Goal: Transaction & Acquisition: Subscribe to service/newsletter

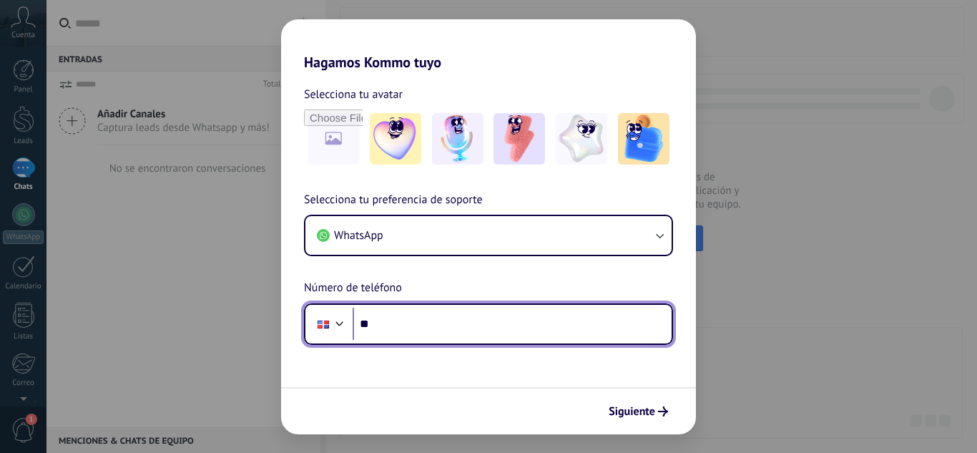
click at [406, 318] on input "**" at bounding box center [512, 324] width 319 height 33
type input "**********"
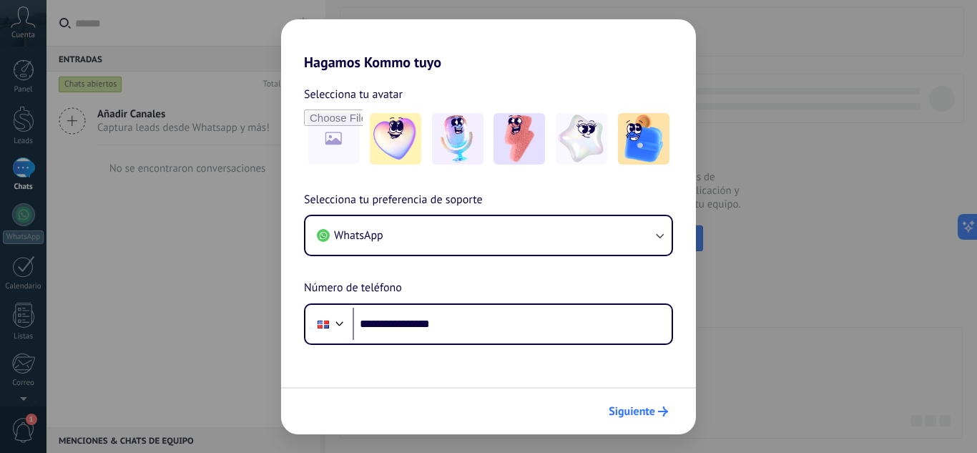
click at [659, 411] on icon "submit" at bounding box center [663, 411] width 10 height 10
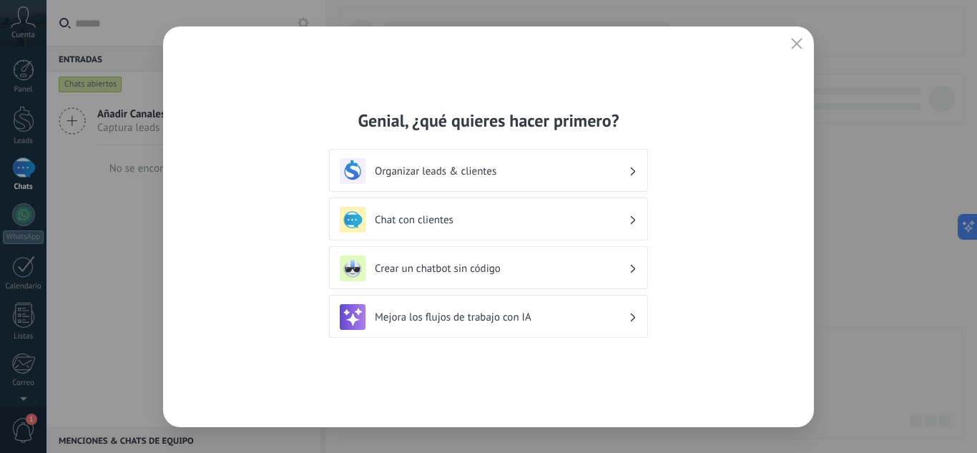
click at [508, 171] on h3 "Organizar leads & clientes" at bounding box center [502, 172] width 254 height 14
click at [637, 172] on div "Organizar leads & clientes" at bounding box center [489, 171] width 298 height 26
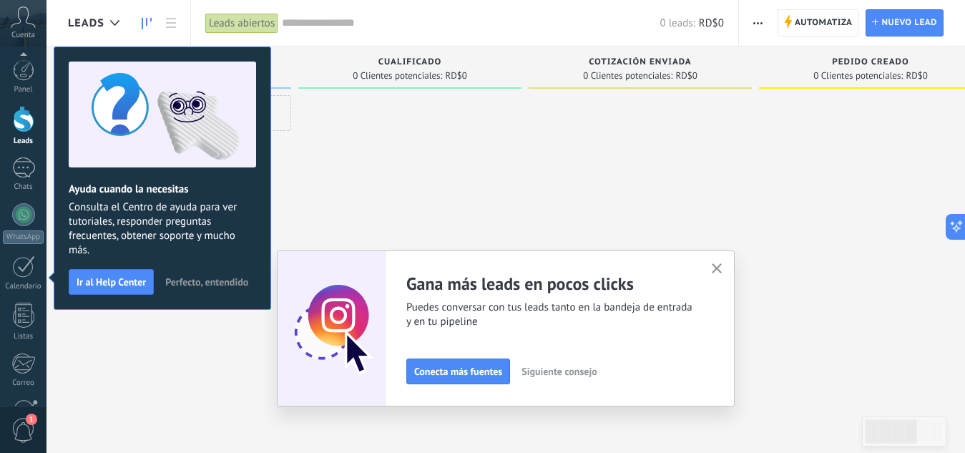
scroll to position [142, 0]
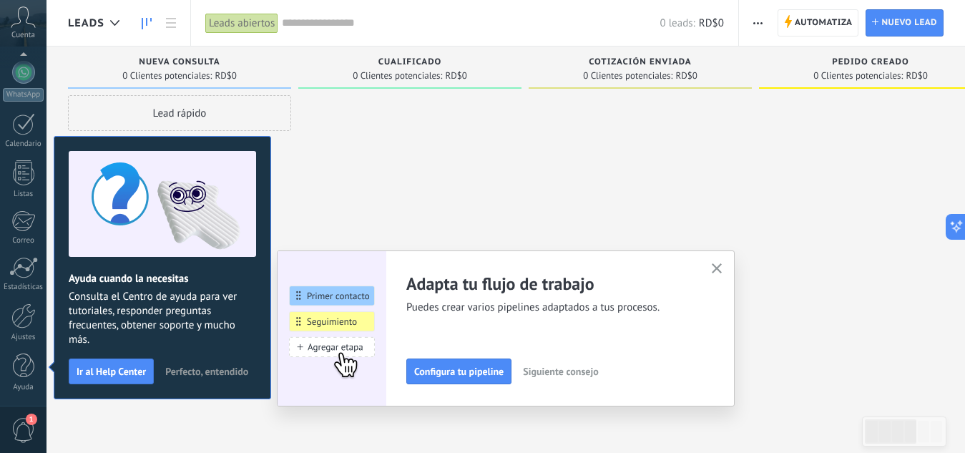
click at [723, 271] on use "button" at bounding box center [717, 268] width 11 height 11
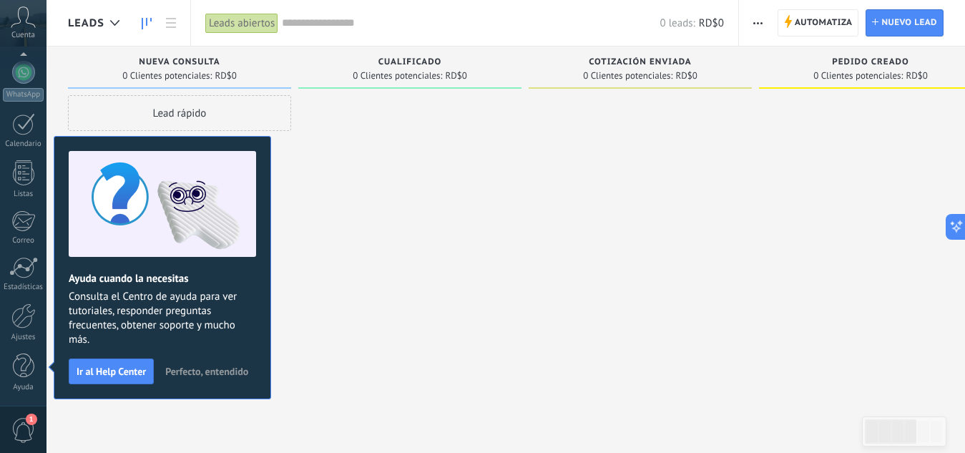
click at [206, 373] on span "Perfecto, entendido" at bounding box center [206, 371] width 83 height 10
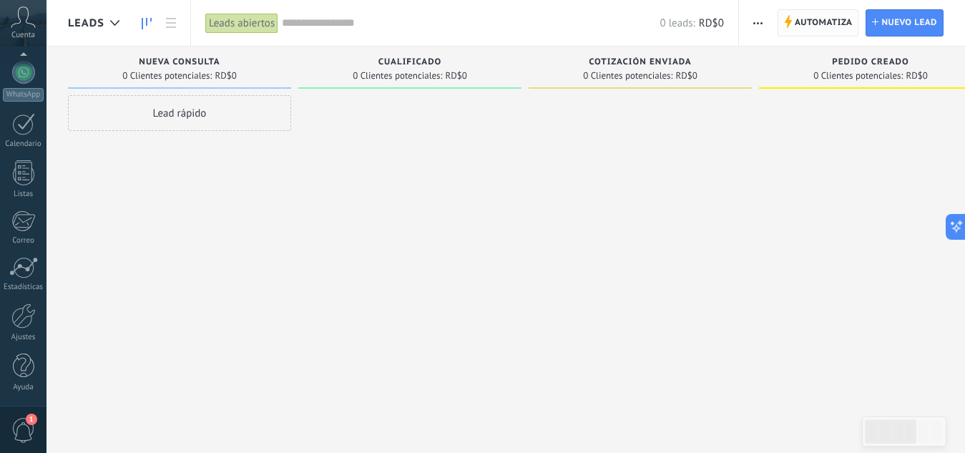
click at [804, 28] on span "Automatiza" at bounding box center [824, 23] width 58 height 26
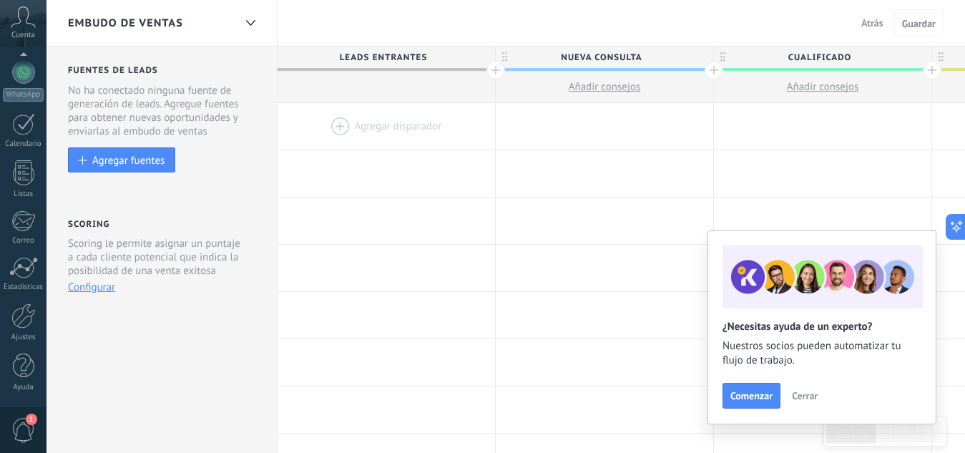
click at [800, 397] on span "Cerrar" at bounding box center [805, 396] width 26 height 10
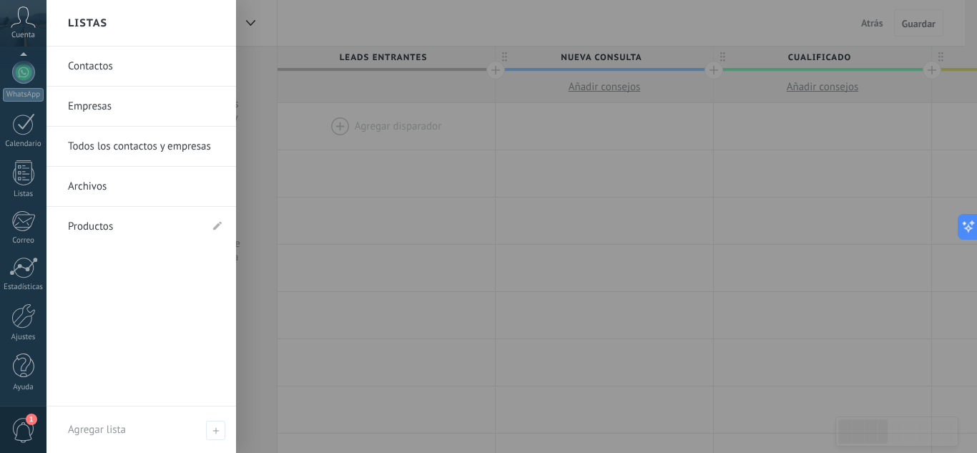
click at [124, 64] on link "Contactos" at bounding box center [145, 67] width 154 height 40
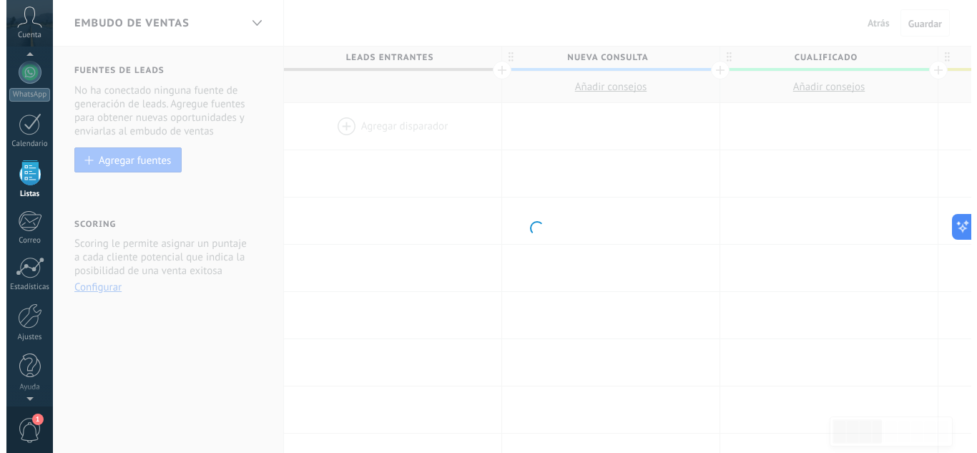
scroll to position [89, 0]
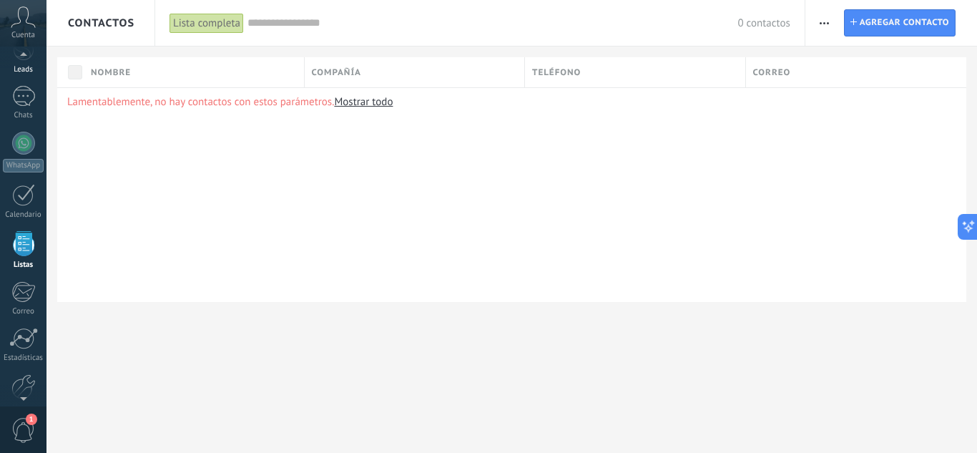
scroll to position [67, 0]
click at [25, 24] on icon at bounding box center [23, 16] width 25 height 21
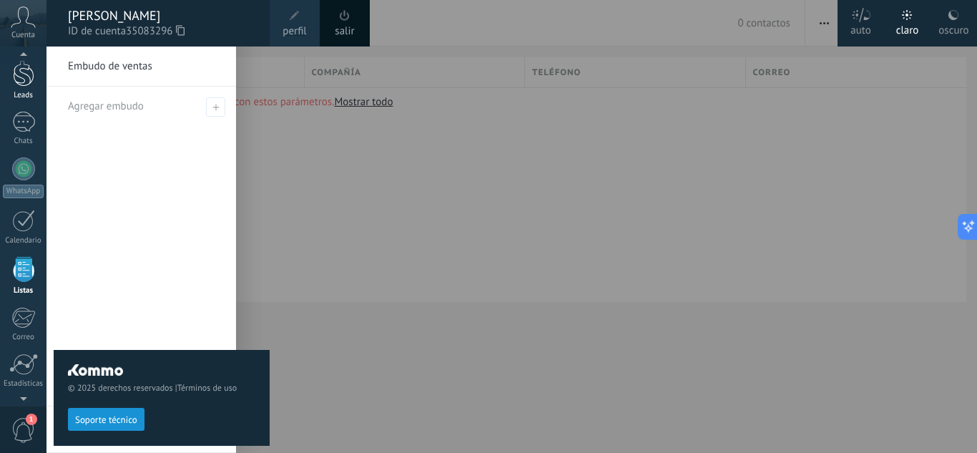
scroll to position [39, 0]
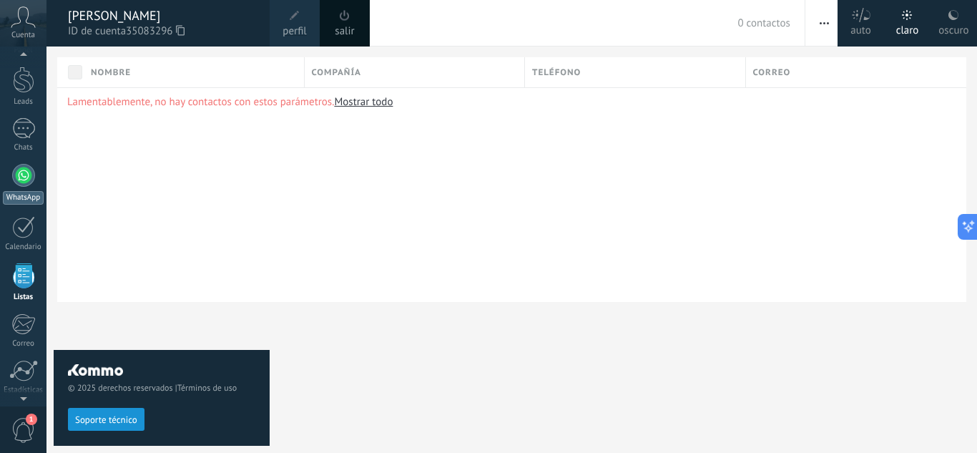
click at [23, 174] on div at bounding box center [23, 175] width 23 height 23
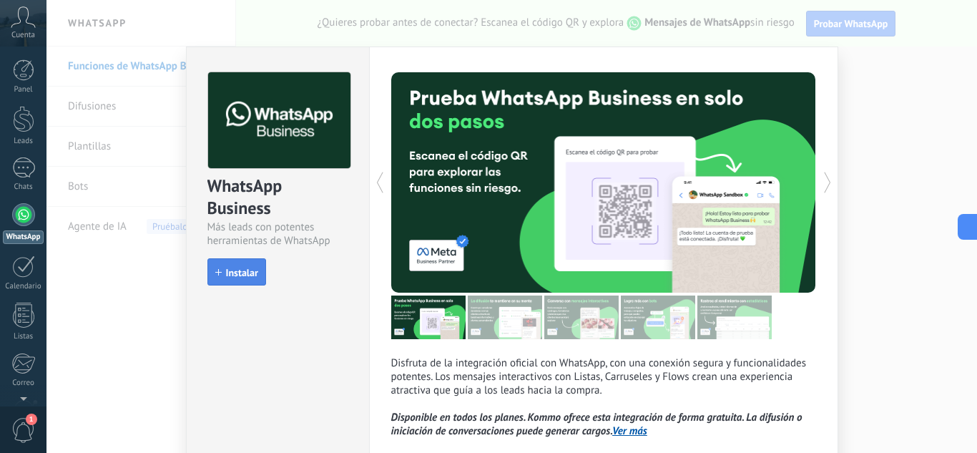
click at [229, 265] on button "Instalar" at bounding box center [236, 271] width 59 height 27
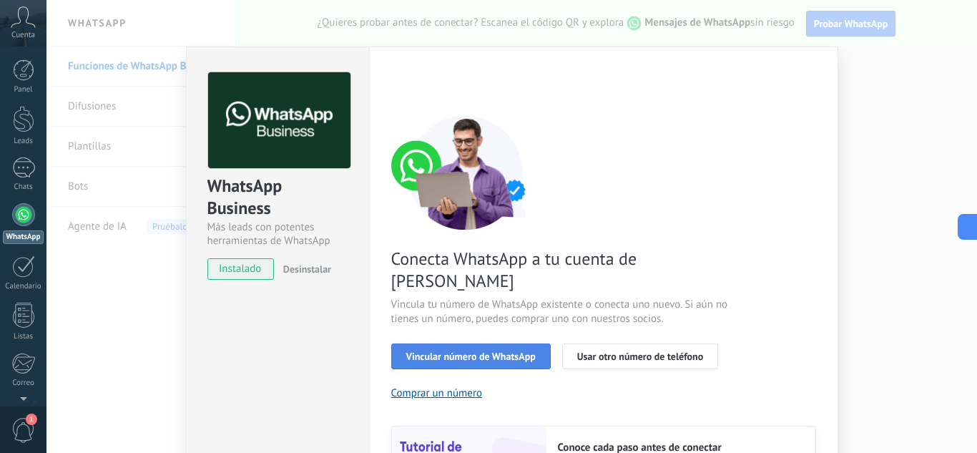
click at [489, 351] on span "Vincular número de WhatsApp" at bounding box center [471, 356] width 130 height 10
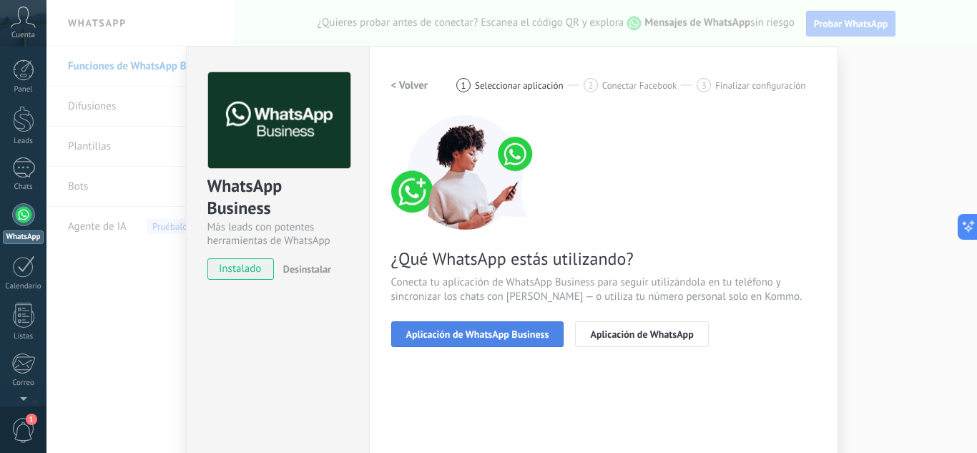
click at [475, 338] on span "Aplicación de WhatsApp Business" at bounding box center [477, 334] width 143 height 10
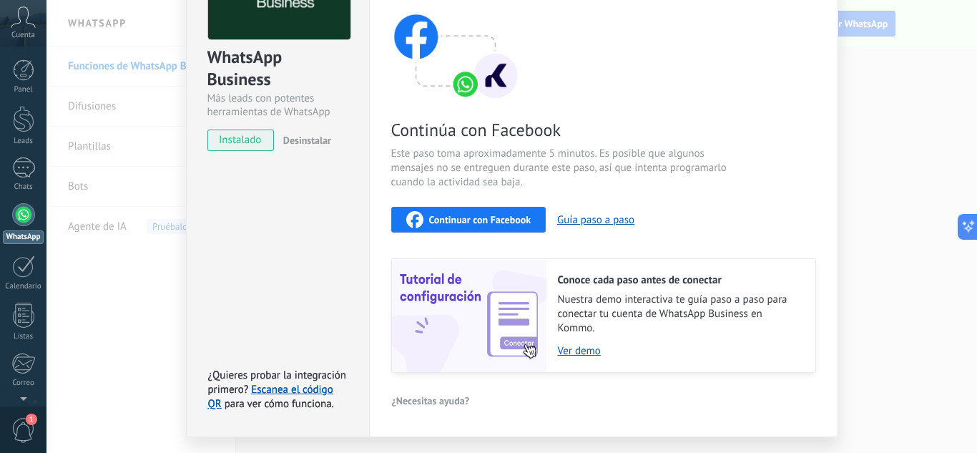
scroll to position [143, 0]
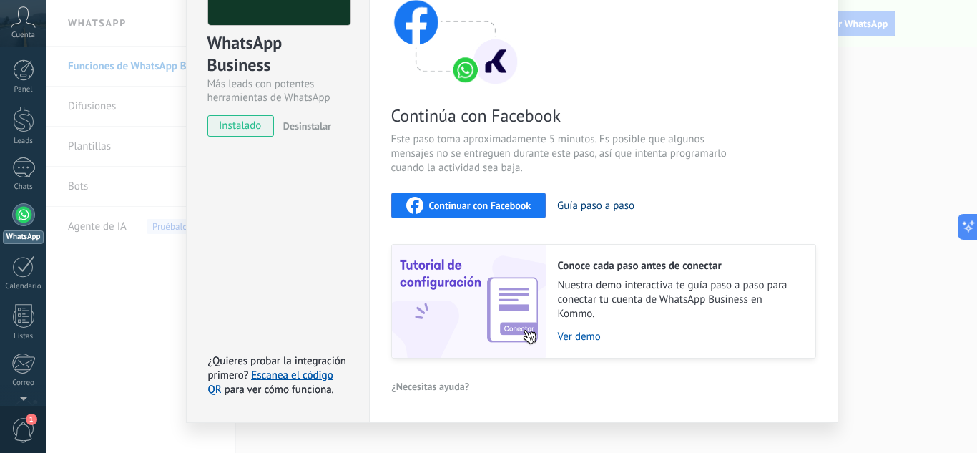
click at [599, 202] on button "Guía paso a paso" at bounding box center [595, 206] width 77 height 14
click at [597, 205] on button "Guía paso a paso" at bounding box center [595, 206] width 77 height 14
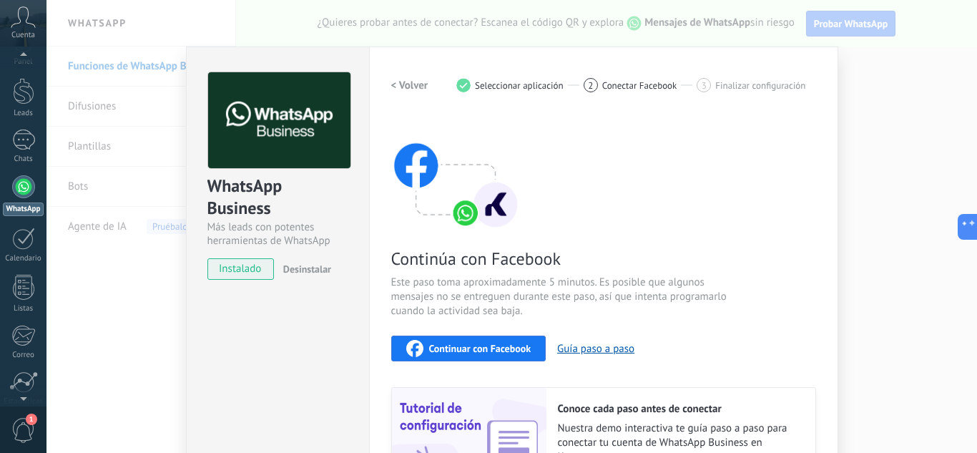
scroll to position [43, 0]
click at [24, 172] on div at bounding box center [23, 171] width 23 height 23
click at [91, 103] on div "WhatsApp Business Más leads con potentes herramientas de WhatsApp instalado Des…" at bounding box center [512, 226] width 931 height 453
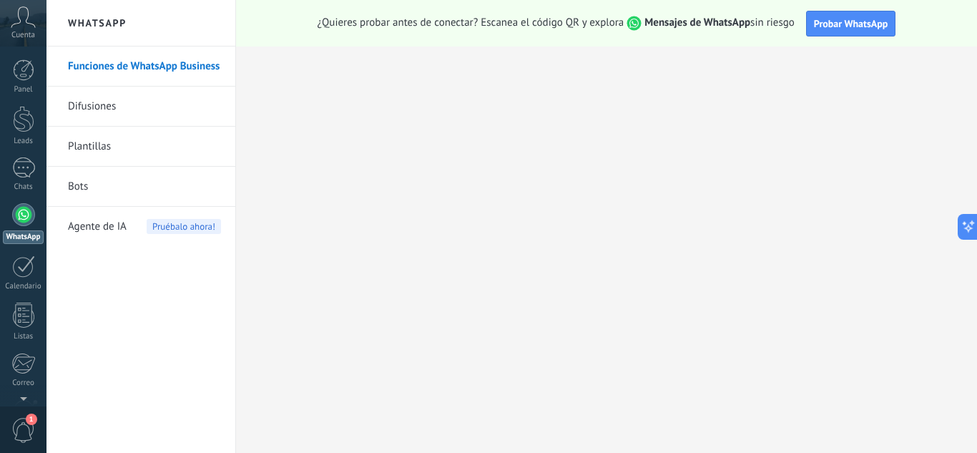
click at [92, 103] on link "Difusiones" at bounding box center [144, 107] width 153 height 40
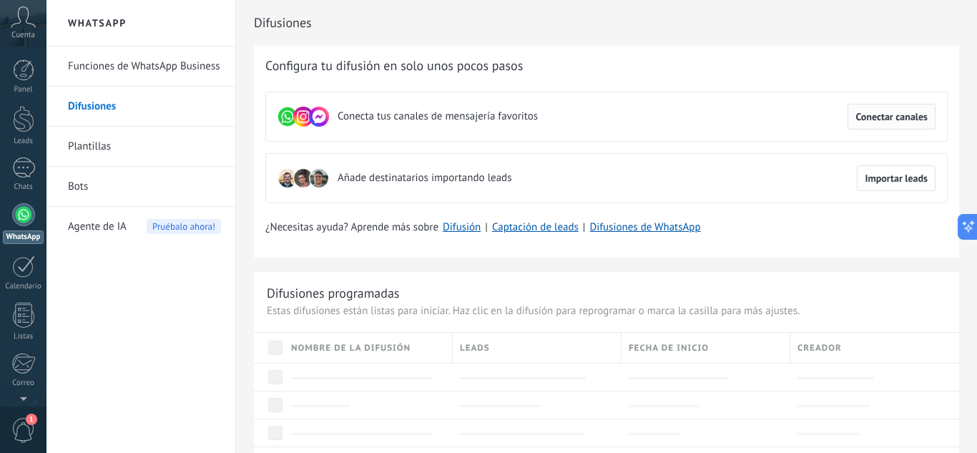
click at [871, 115] on span "Conectar canales" at bounding box center [892, 117] width 72 height 10
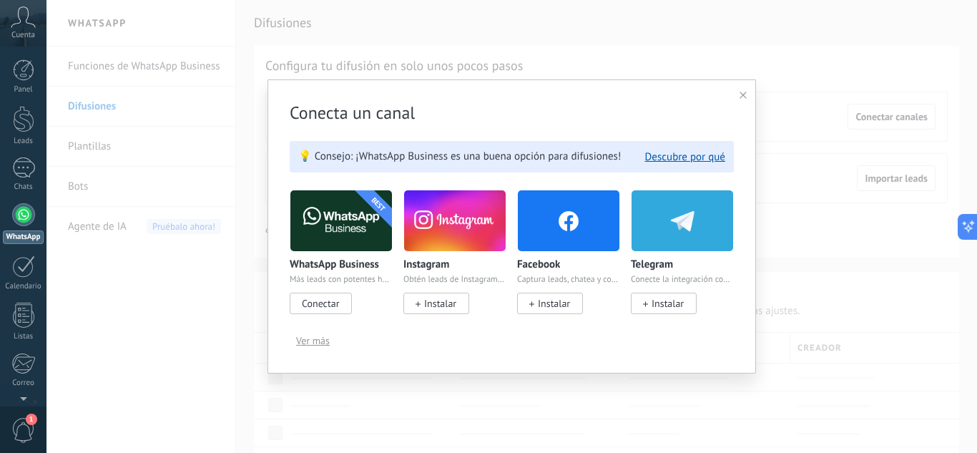
click at [328, 303] on span "Conectar" at bounding box center [320, 303] width 37 height 13
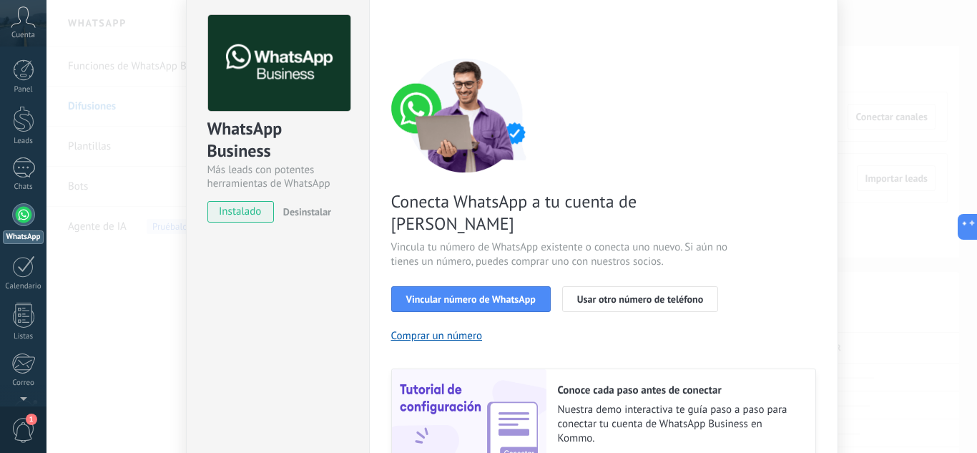
scroll to position [72, 0]
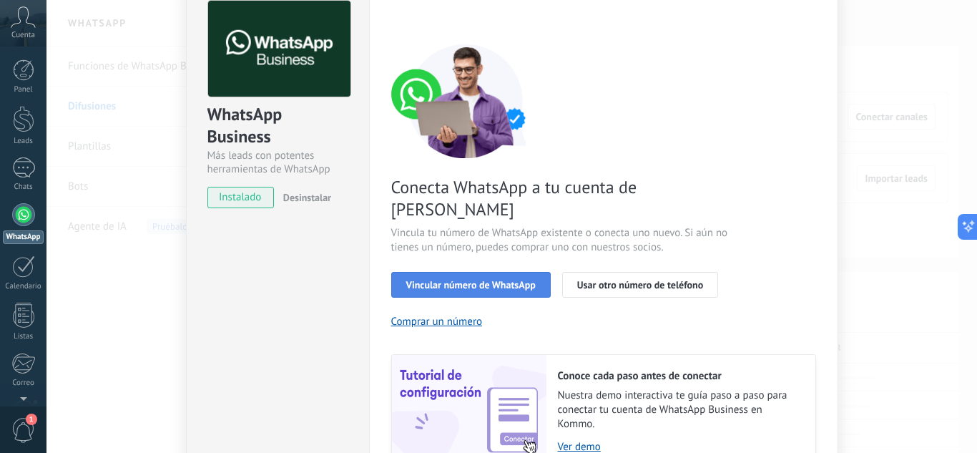
click at [476, 280] on span "Vincular número de WhatsApp" at bounding box center [471, 285] width 130 height 10
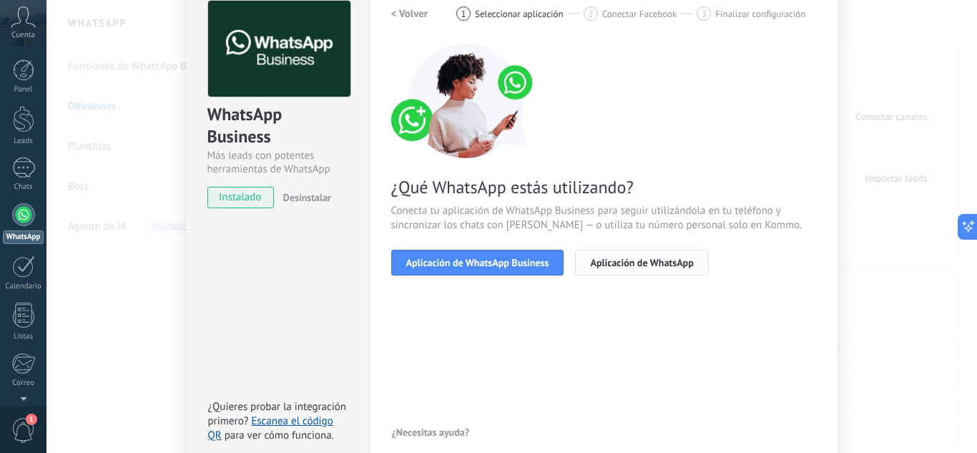
click at [640, 259] on span "Aplicación de WhatsApp" at bounding box center [641, 263] width 103 height 10
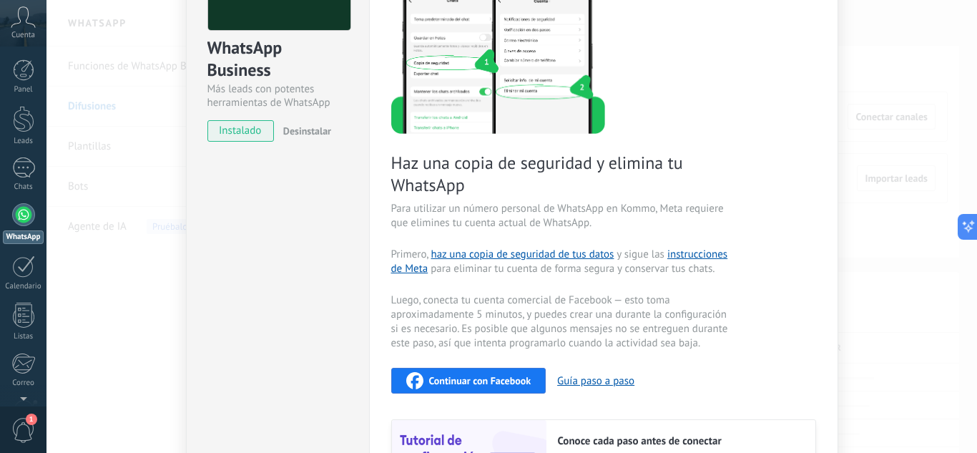
scroll to position [122, 0]
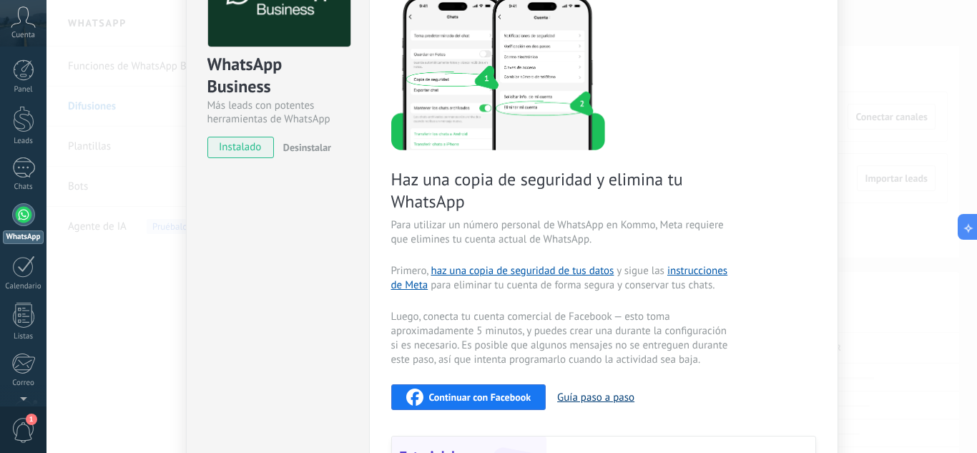
click at [575, 396] on button "Guía paso a paso" at bounding box center [595, 398] width 77 height 14
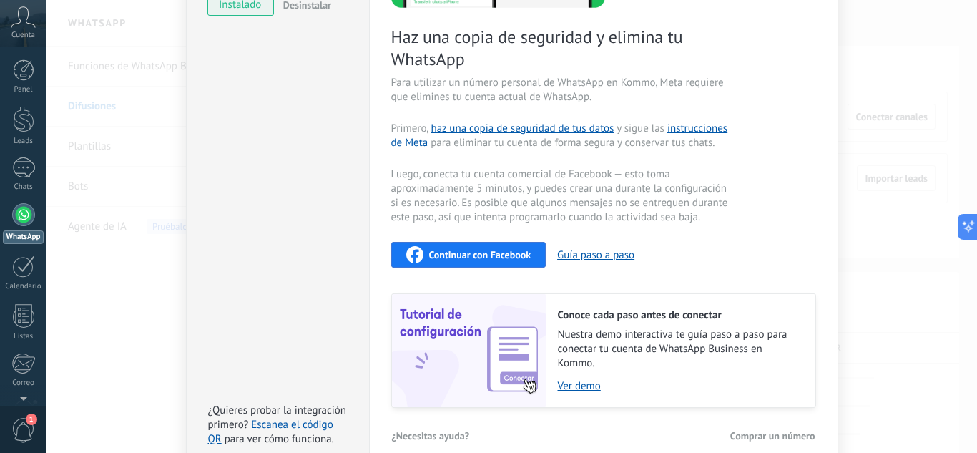
scroll to position [336, 0]
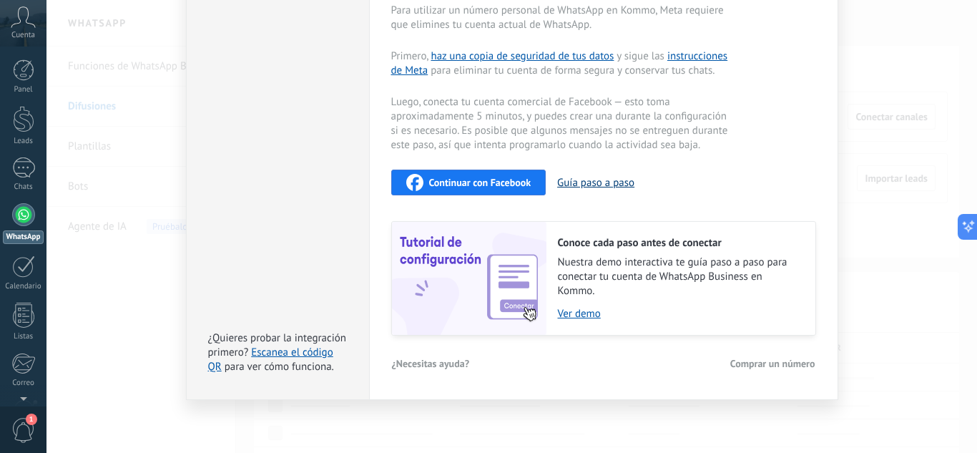
click at [579, 176] on button "Guía paso a paso" at bounding box center [595, 183] width 77 height 14
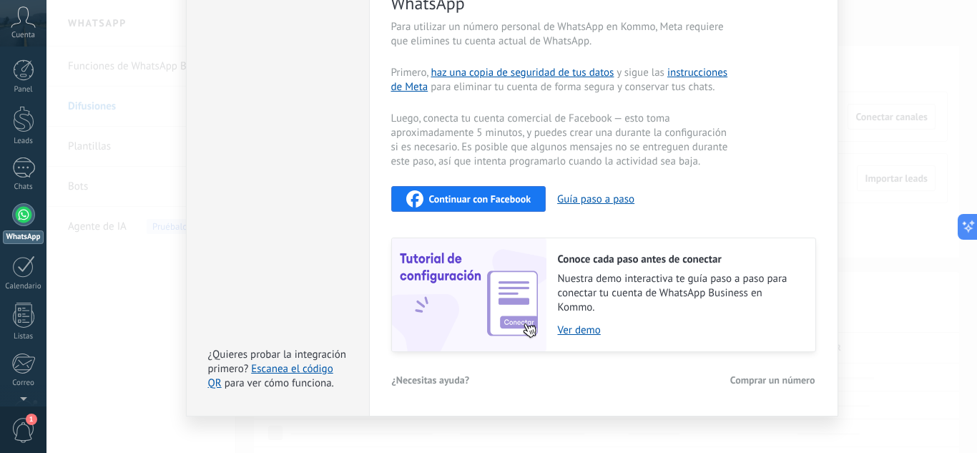
scroll to position [265, 0]
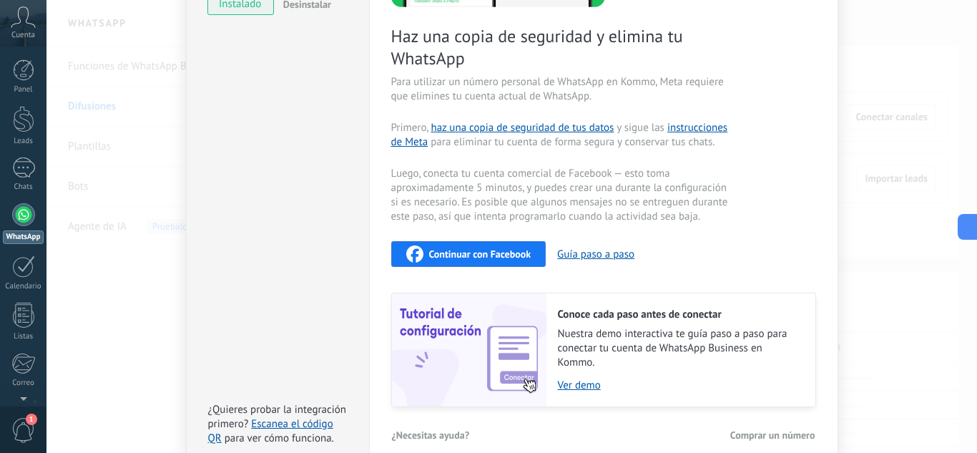
click at [21, 212] on div at bounding box center [23, 214] width 23 height 23
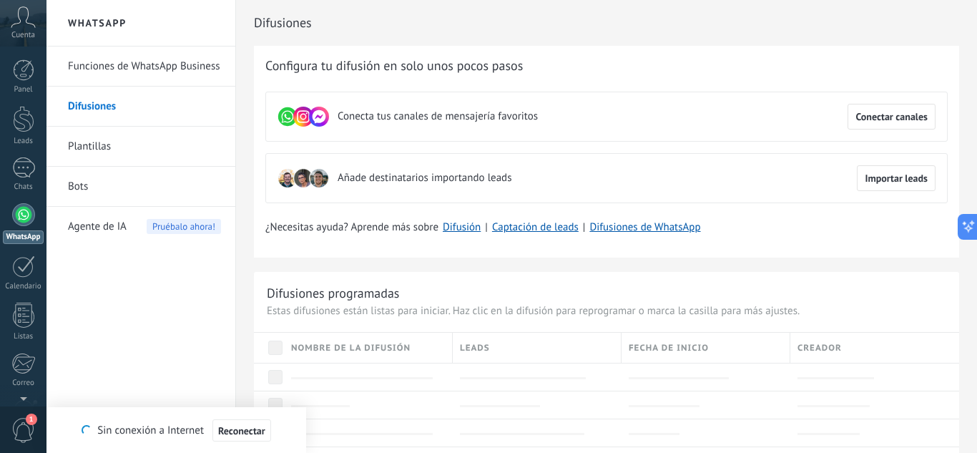
click at [97, 142] on link "Plantillas" at bounding box center [144, 147] width 153 height 40
